Goal: Transaction & Acquisition: Download file/media

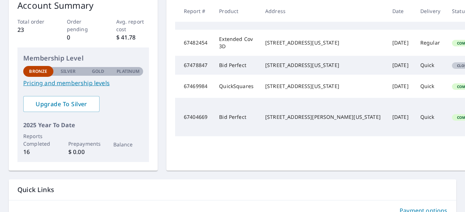
scroll to position [118, 0]
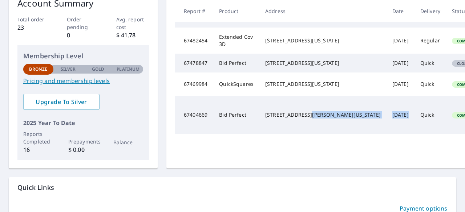
drag, startPoint x: 347, startPoint y: 155, endPoint x: 336, endPoint y: 142, distance: 17.0
click at [336, 134] on tr "67404669 Bid Perfect [STREET_ADDRESS][PERSON_NAME][US_STATE] [DATE] Quick Compl…" at bounding box center [361, 115] width 372 height 38
click at [336, 134] on td "[STREET_ADDRESS][PERSON_NAME][US_STATE]" at bounding box center [322, 115] width 127 height 38
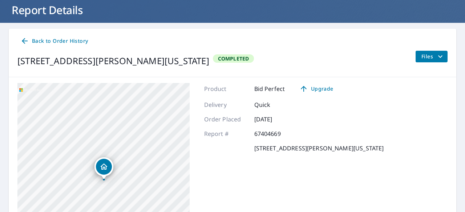
scroll to position [42, 0]
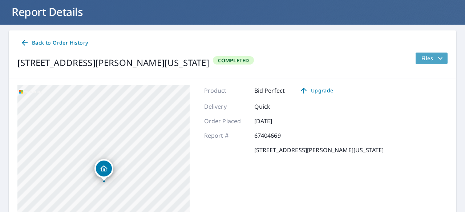
click at [432, 59] on span "Files" at bounding box center [432, 58] width 23 height 9
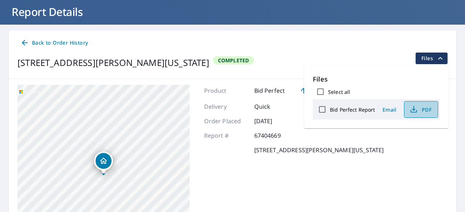
click at [418, 107] on span "PDF" at bounding box center [419, 109] width 23 height 9
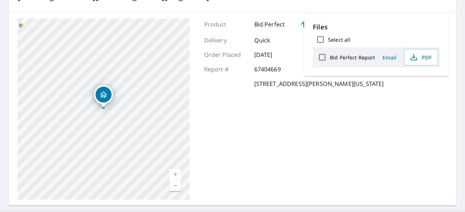
scroll to position [126, 0]
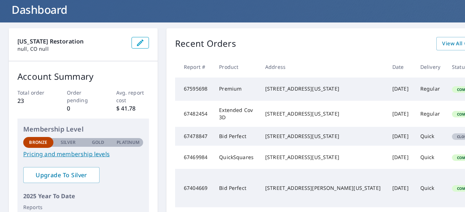
scroll to position [43, 0]
